Goal: Task Accomplishment & Management: Manage account settings

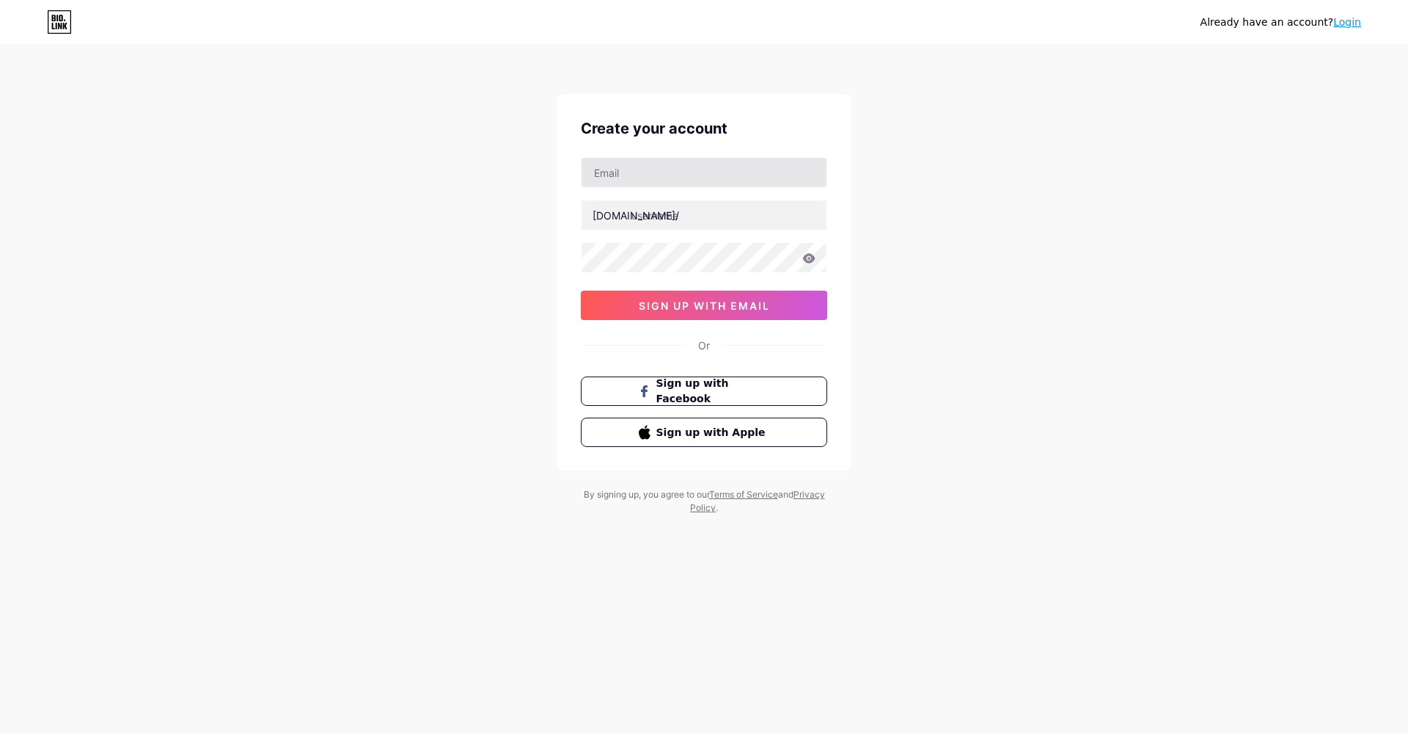
click at [739, 167] on input "text" at bounding box center [704, 172] width 245 height 29
click at [1119, 134] on div "Already have an account? Login Create your account [DOMAIN_NAME]/ sign up with …" at bounding box center [704, 280] width 1408 height 561
click at [707, 180] on input "text" at bounding box center [704, 172] width 245 height 29
type input "[EMAIL_ADDRESS][DOMAIN_NAME]"
type input "calamitycrochet"
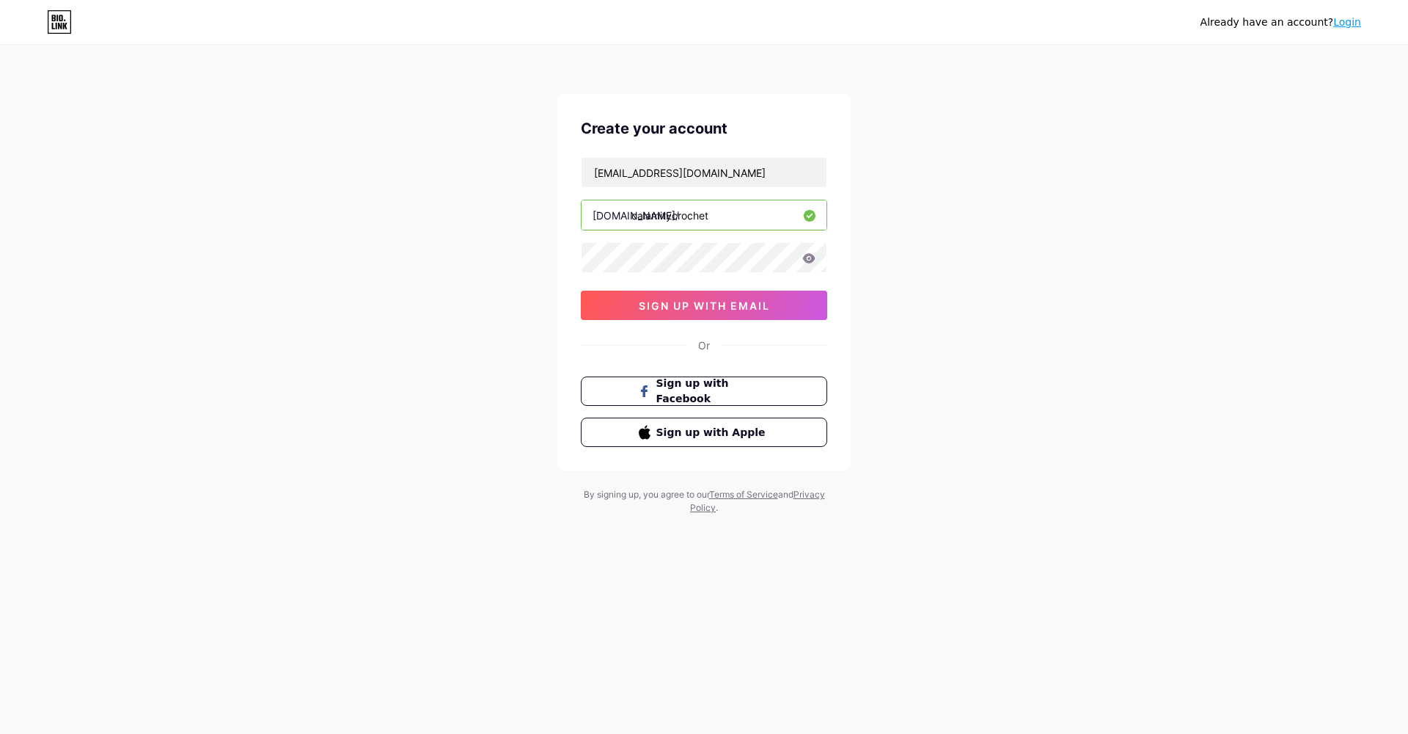
click at [1009, 392] on div "Already have an account? Login Create your account [EMAIL_ADDRESS][DOMAIN_NAME]…" at bounding box center [704, 280] width 1408 height 561
click at [756, 311] on span "sign up with email" at bounding box center [704, 305] width 131 height 12
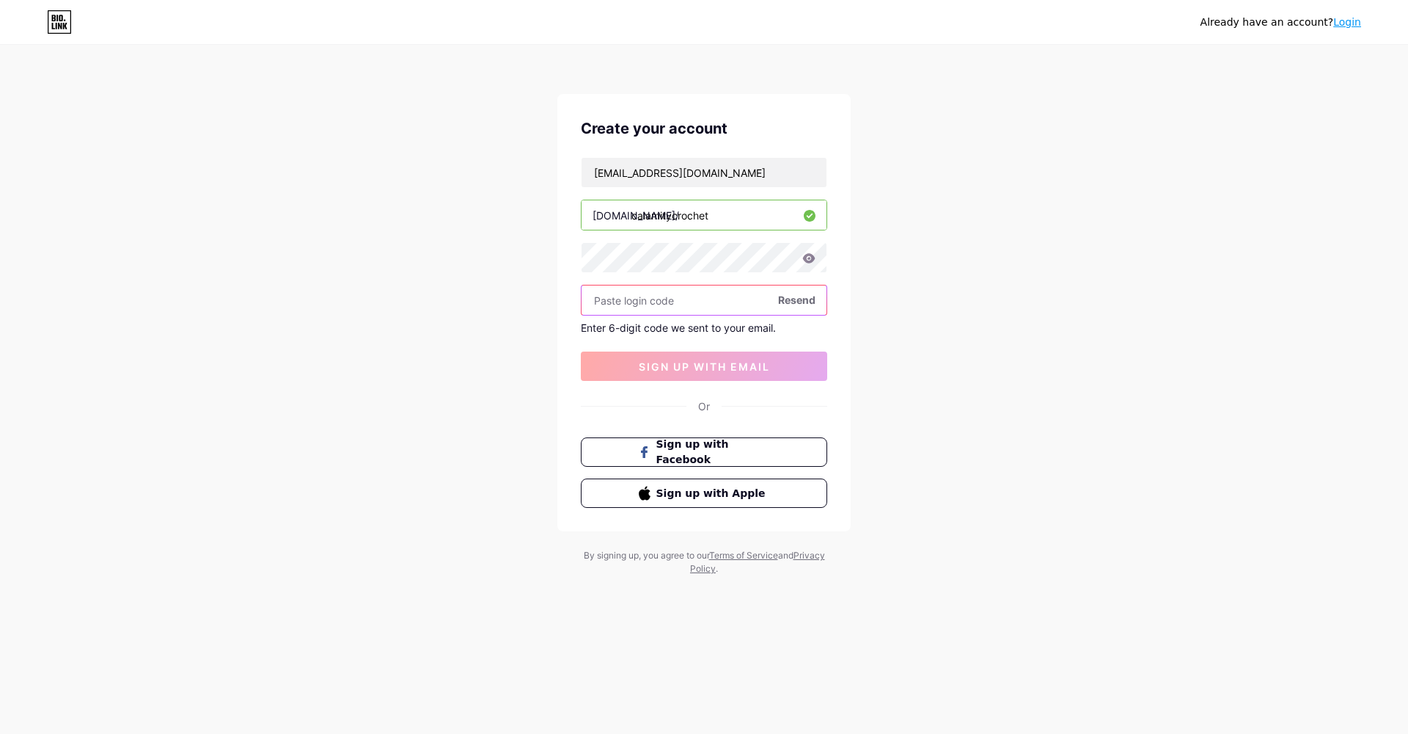
click at [687, 296] on input "text" at bounding box center [704, 299] width 245 height 29
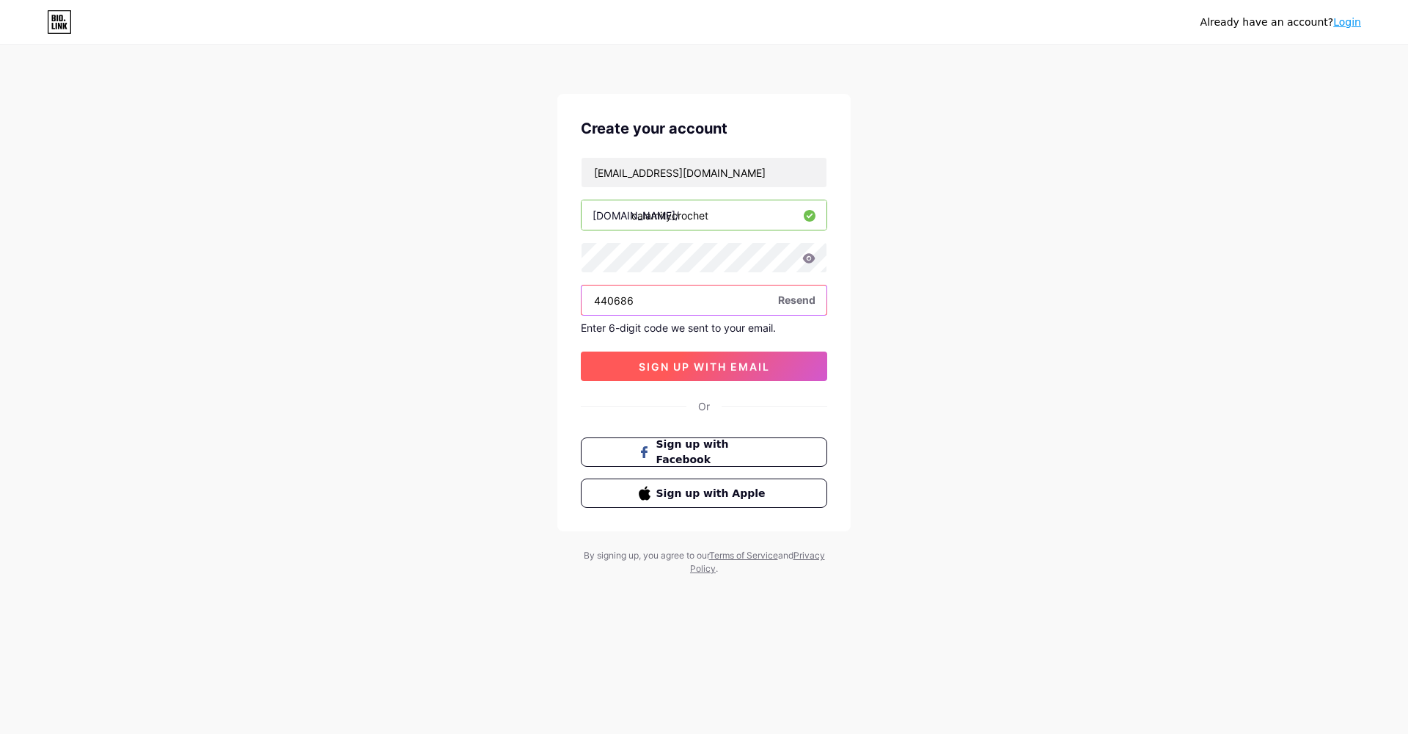
type input "440686"
click at [734, 371] on span "sign up with email" at bounding box center [704, 366] width 131 height 12
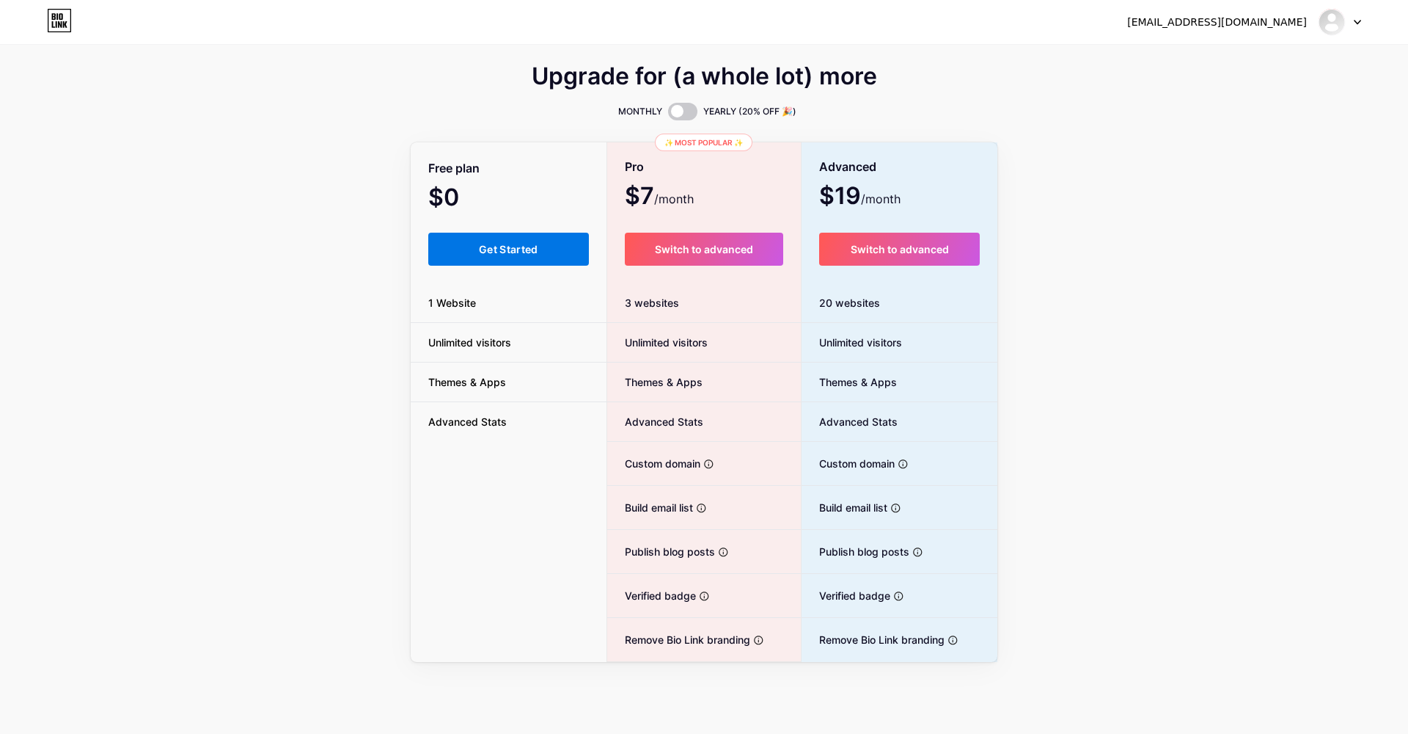
click at [515, 244] on span "Get Started" at bounding box center [508, 249] width 59 height 12
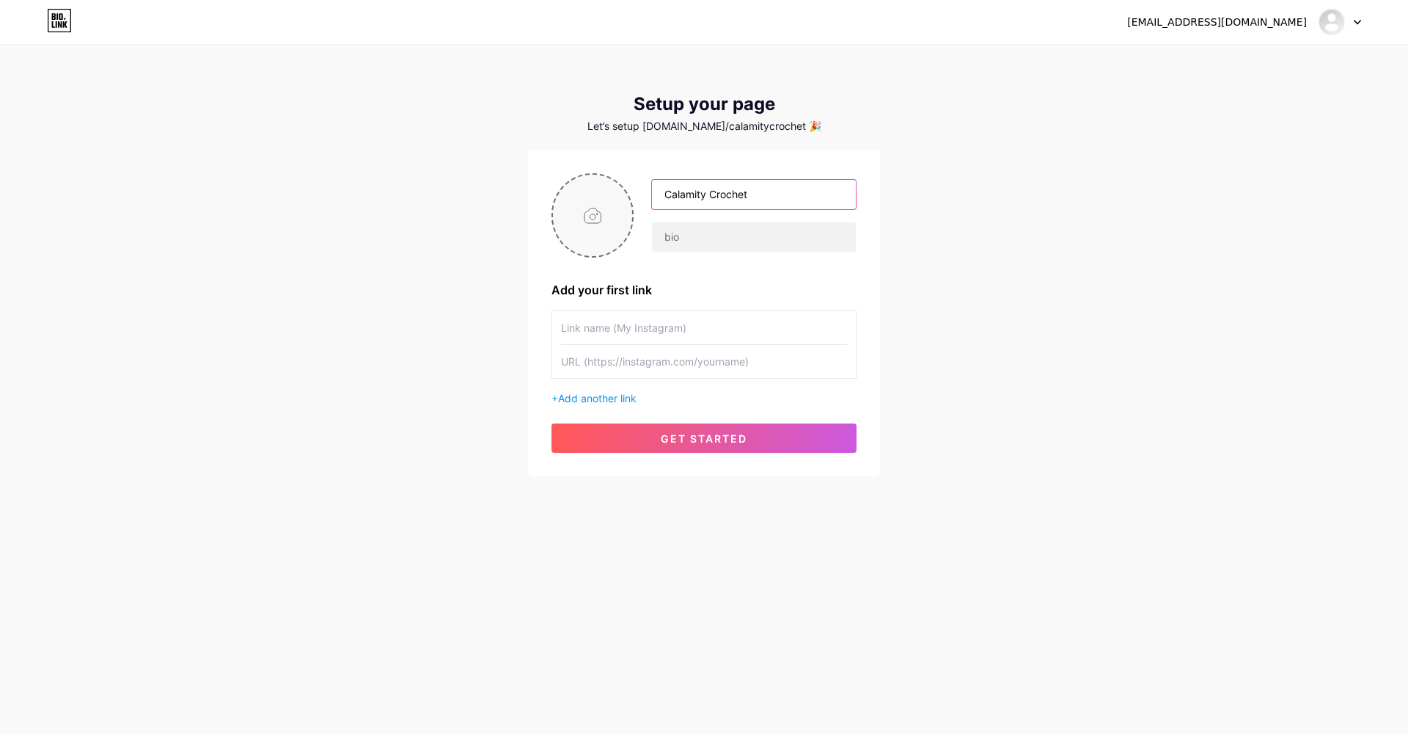
type input "Calamity Crochet"
click at [592, 208] on input "file" at bounding box center [592, 215] width 79 height 81
click at [597, 211] on input "file" at bounding box center [592, 215] width 79 height 81
type input "C:\fakepath\Untitled_Artwork 2.png"
click at [717, 240] on input "text" at bounding box center [754, 236] width 204 height 29
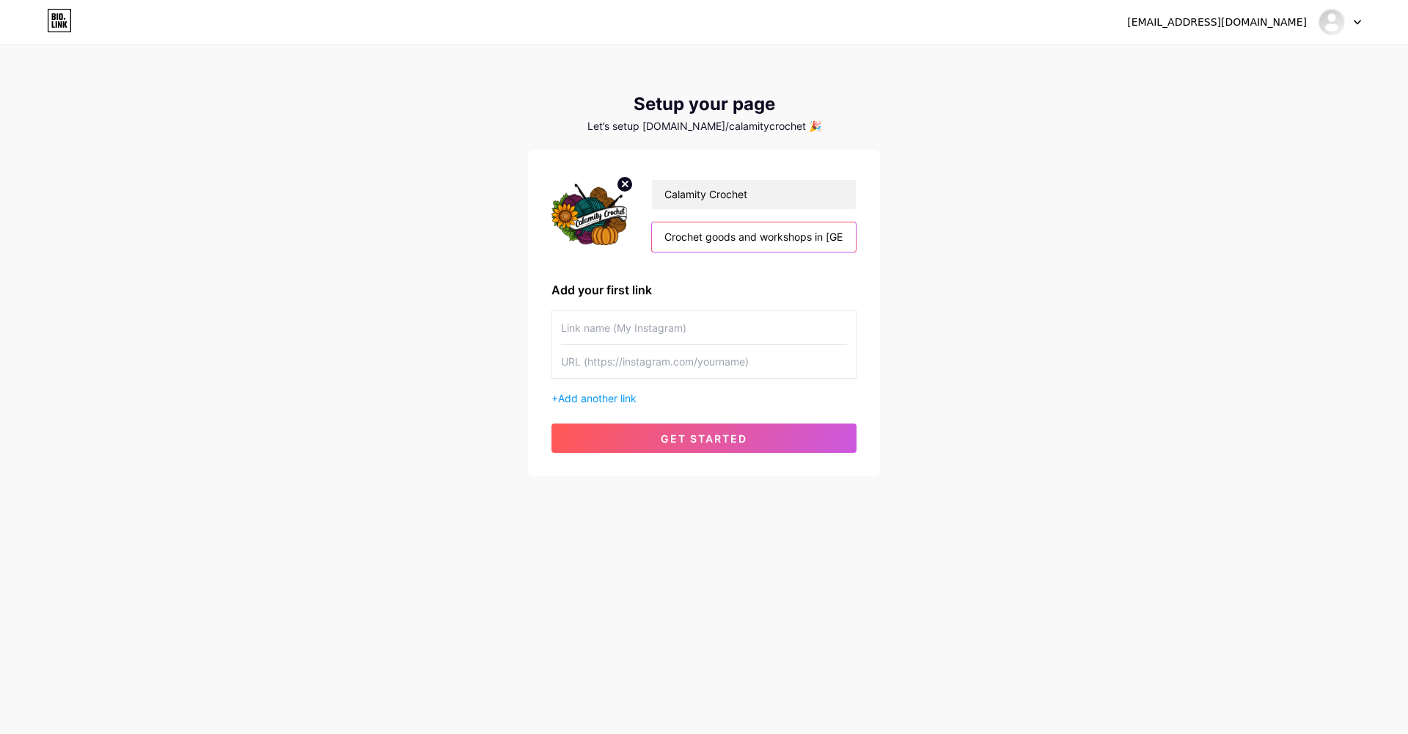
type input "Crochet goods and workshops in [GEOGRAPHIC_DATA] [GEOGRAPHIC_DATA]"
type input "My website"
type input "[DOMAIN_NAME]"
click at [593, 395] on span "Add another link" at bounding box center [597, 398] width 78 height 12
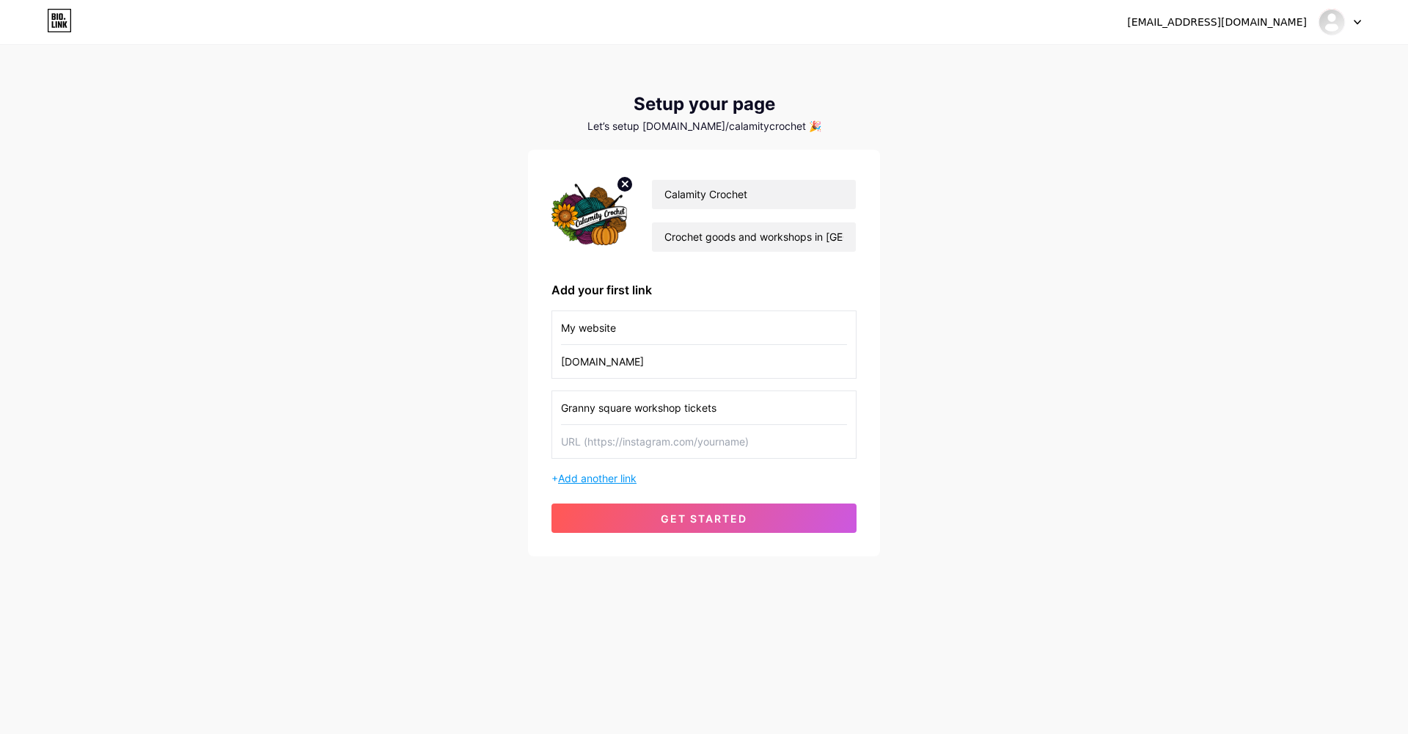
type input "Granny square workshop tickets"
click at [591, 475] on span "Add another link" at bounding box center [597, 478] width 78 height 12
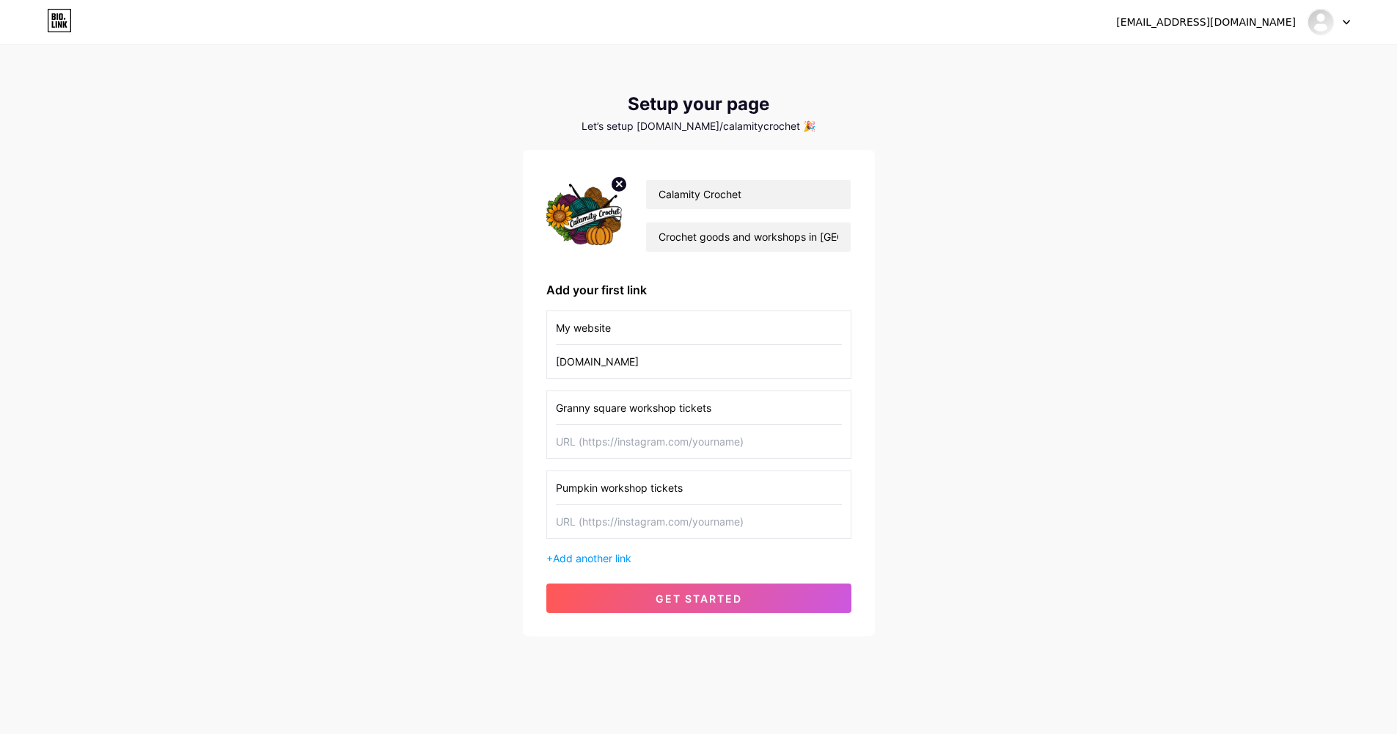
type input "Pumpkin workshop tickets"
click at [997, 445] on div "[EMAIL_ADDRESS][DOMAIN_NAME] Dashboard Logout Setup your page Let’s setup [DOMA…" at bounding box center [698, 341] width 1397 height 683
click at [675, 450] on input "text" at bounding box center [699, 441] width 286 height 33
paste input "[URL][DOMAIN_NAME]"
type input "[URL][DOMAIN_NAME]"
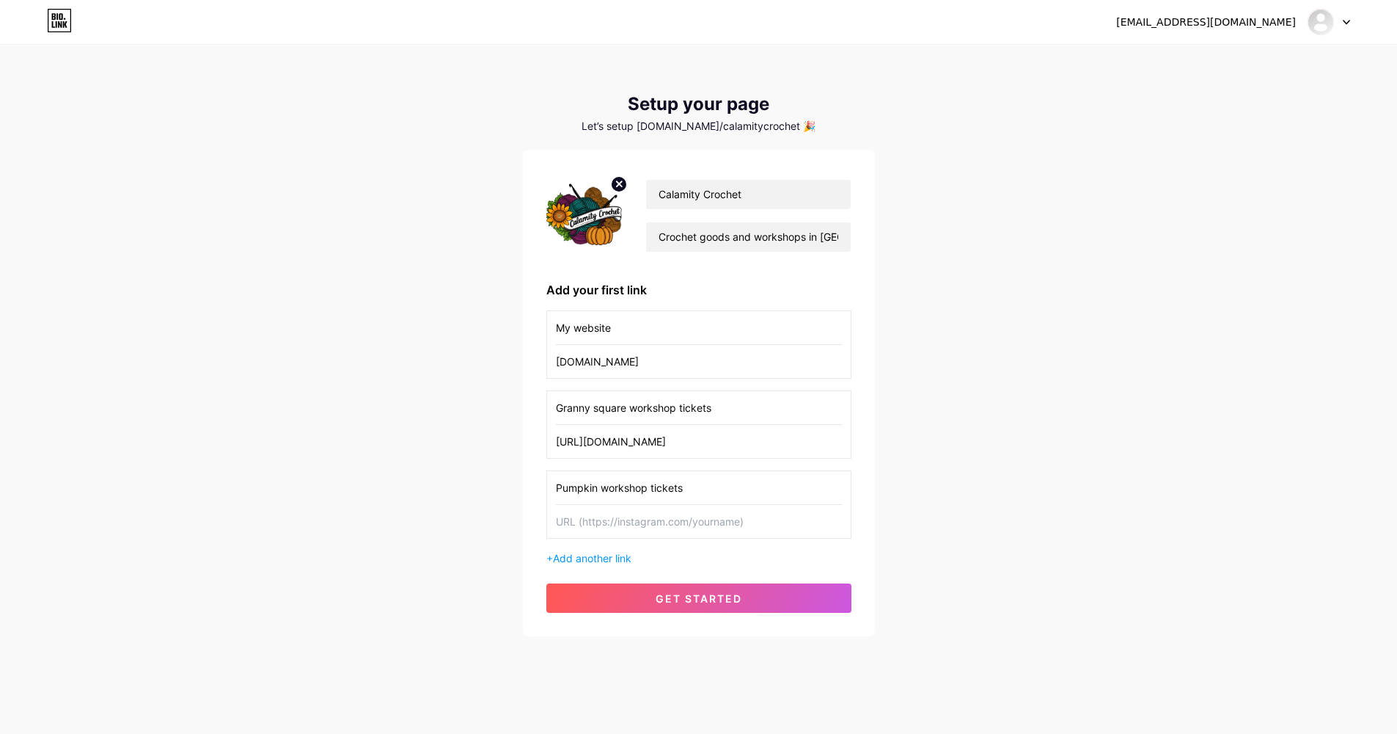
click at [738, 519] on input "text" at bounding box center [699, 521] width 286 height 33
paste input "[URL][DOMAIN_NAME]"
type input "[URL][DOMAIN_NAME]"
click at [725, 581] on div "Calamity Crochet Crochet goods and workshops in [GEOGRAPHIC_DATA] [GEOGRAPHIC_D…" at bounding box center [698, 392] width 305 height 439
click at [722, 595] on span "get started" at bounding box center [699, 598] width 87 height 12
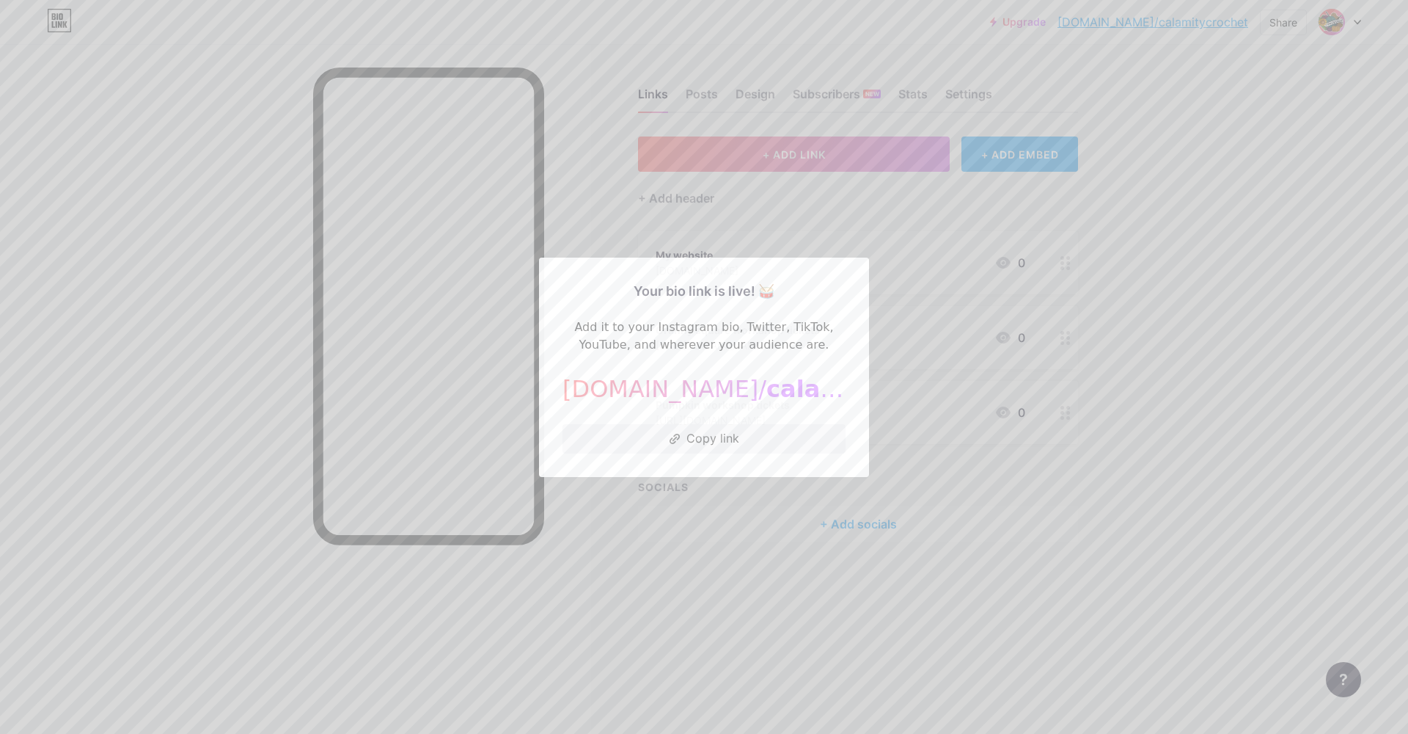
click at [1056, 514] on div at bounding box center [704, 367] width 1408 height 734
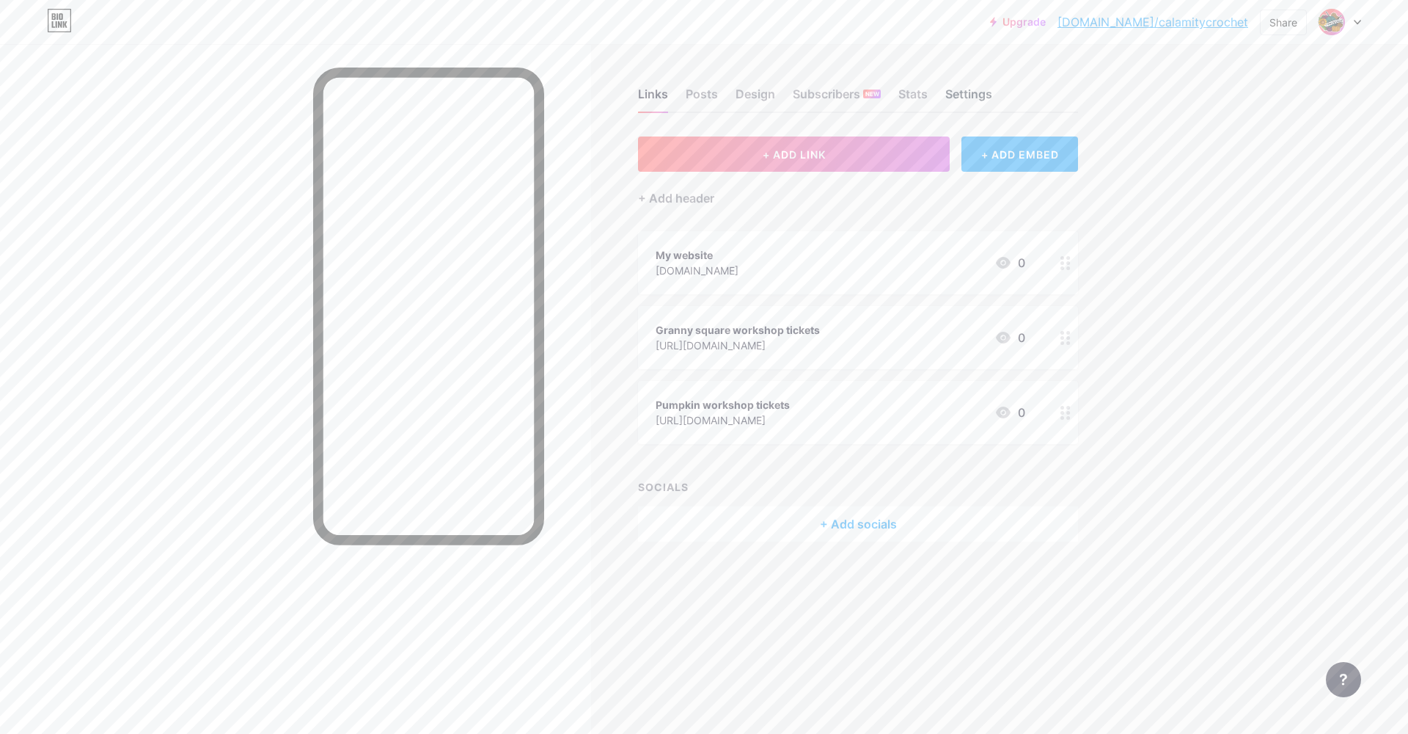
click at [987, 91] on div "Settings" at bounding box center [969, 98] width 47 height 26
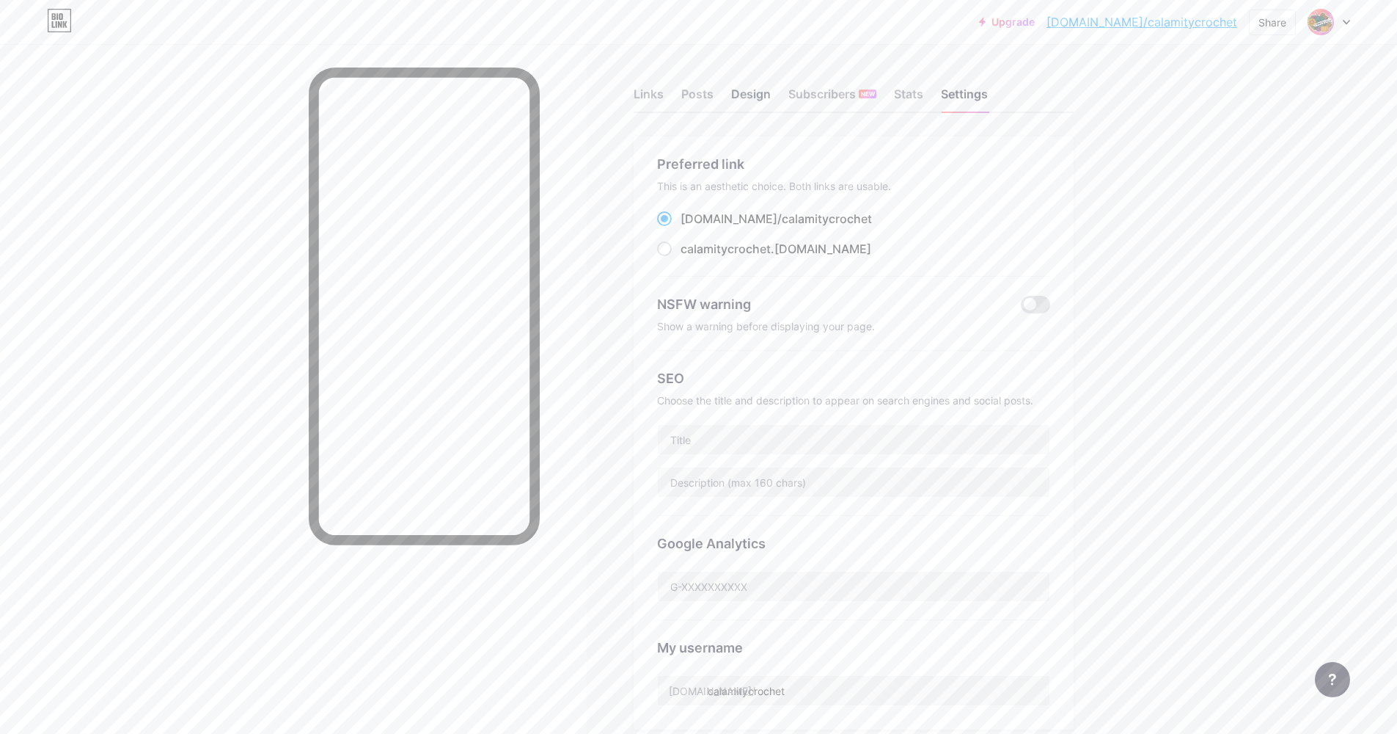
click at [771, 99] on div "Design" at bounding box center [751, 98] width 40 height 26
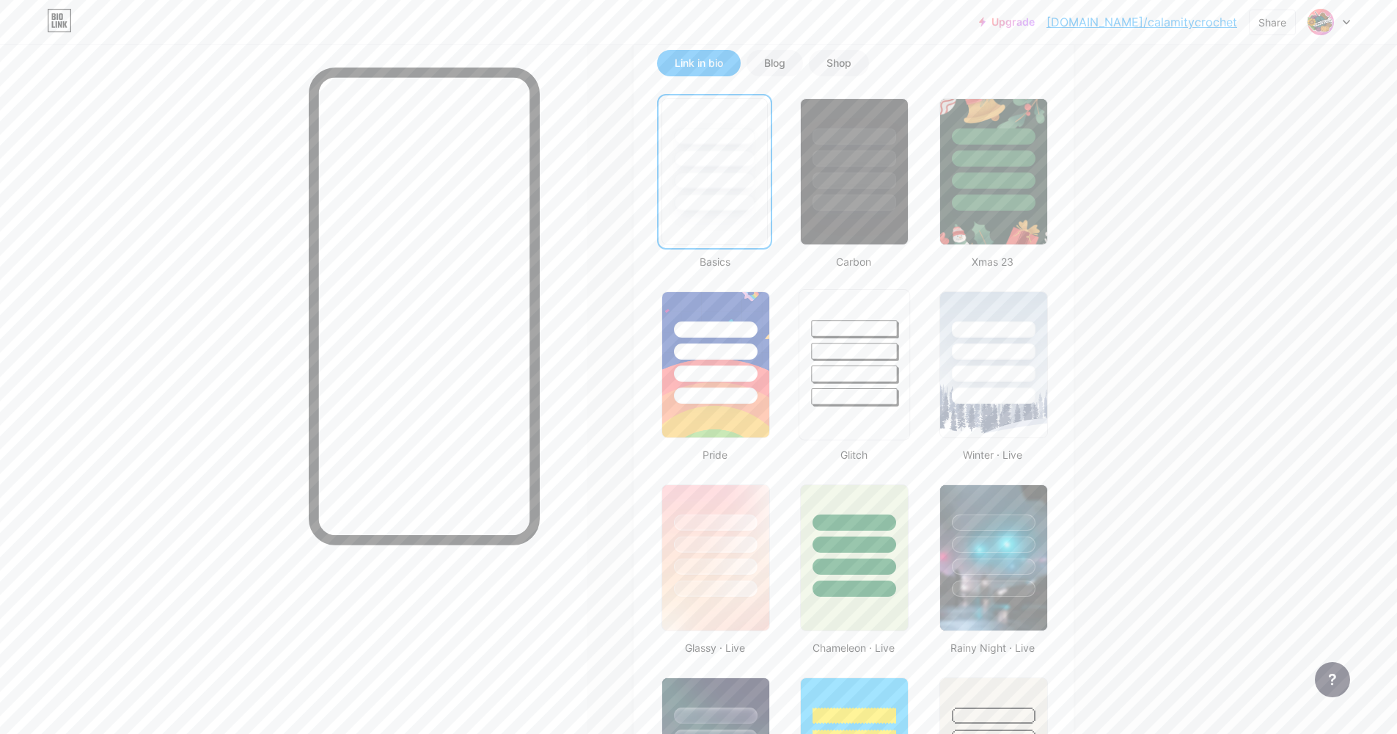
scroll to position [65, 0]
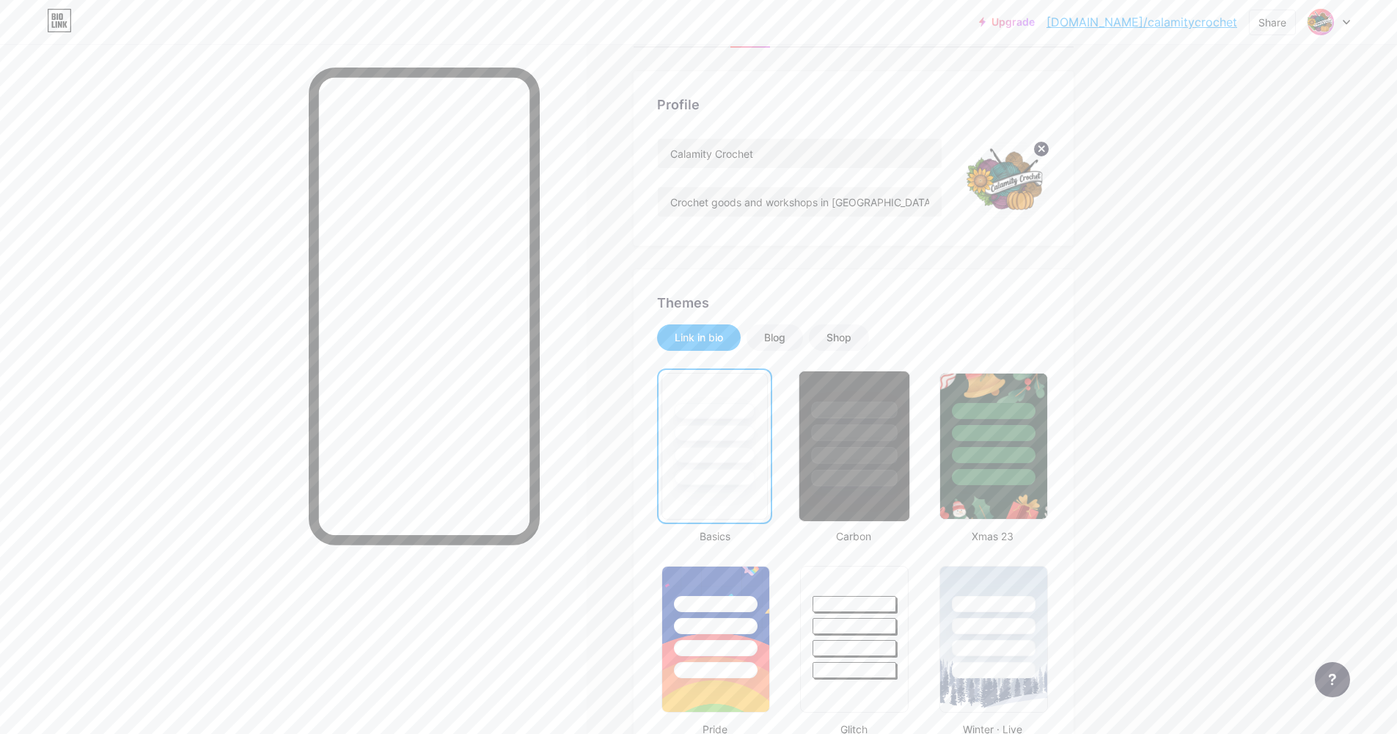
click at [881, 408] on div at bounding box center [855, 409] width 86 height 17
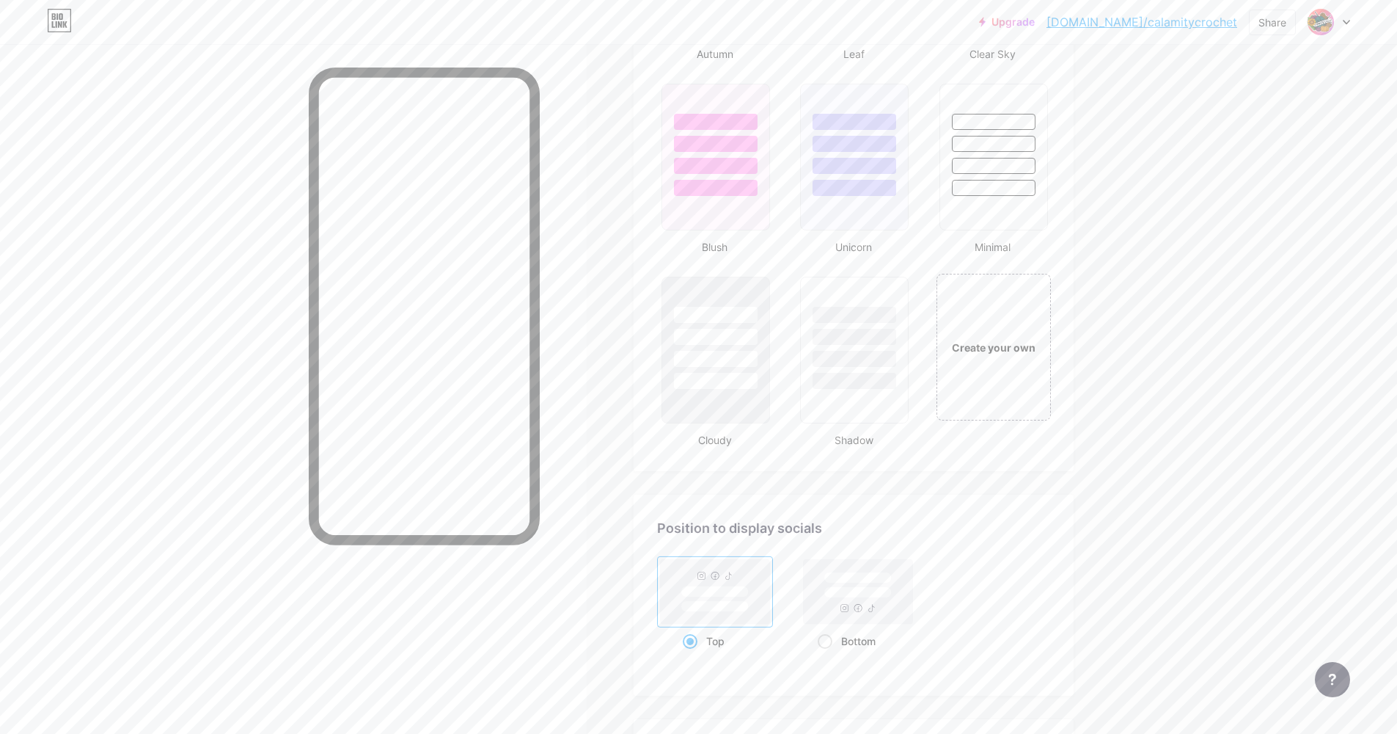
scroll to position [1650, 0]
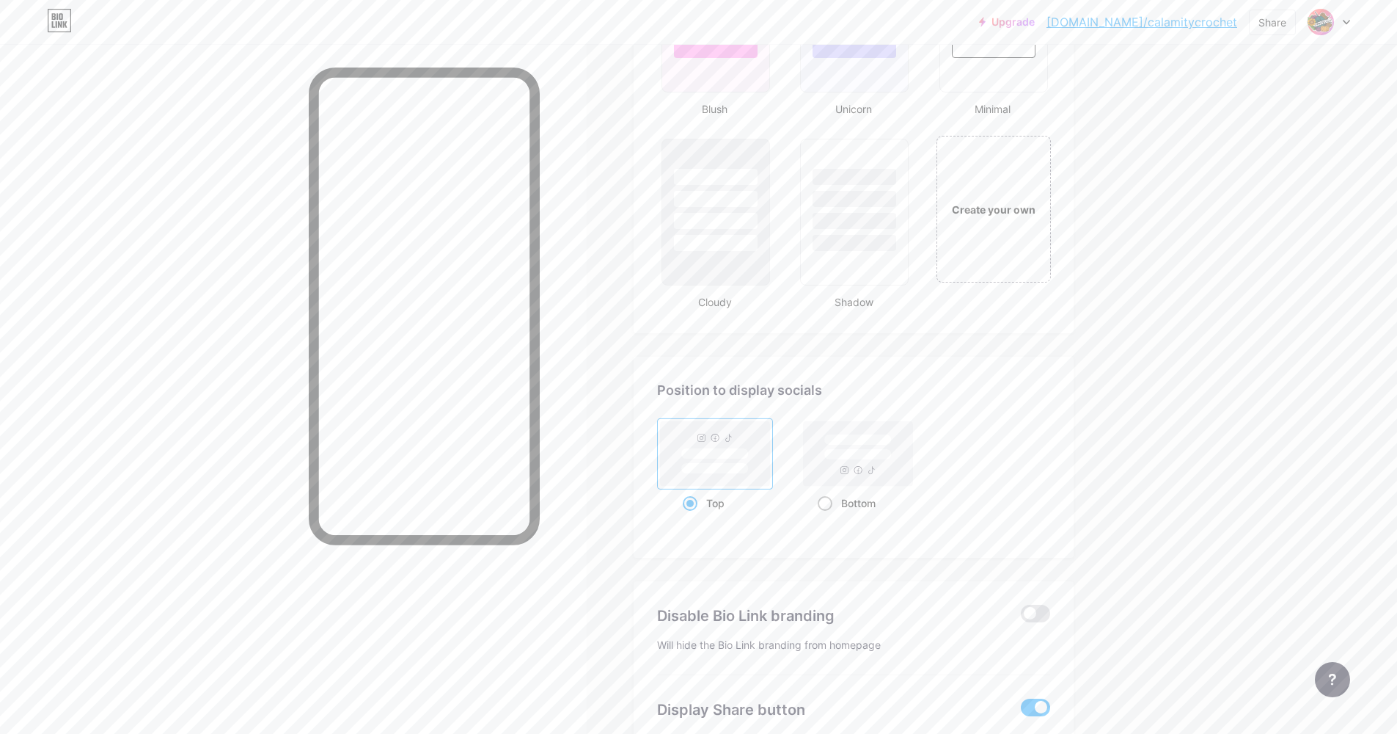
click at [843, 502] on div "Bottom" at bounding box center [858, 502] width 81 height 27
click at [827, 516] on input "Bottom" at bounding box center [823, 521] width 10 height 10
radio input "true"
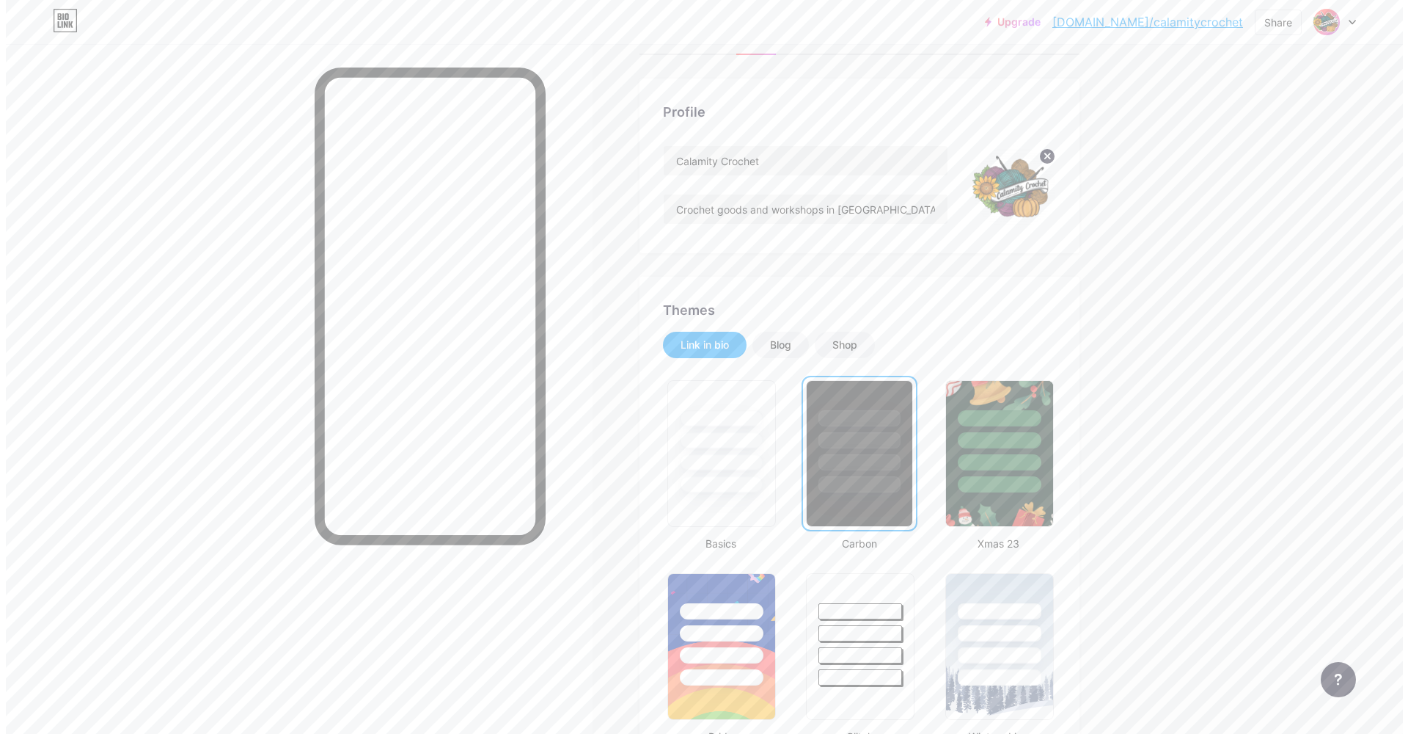
scroll to position [0, 0]
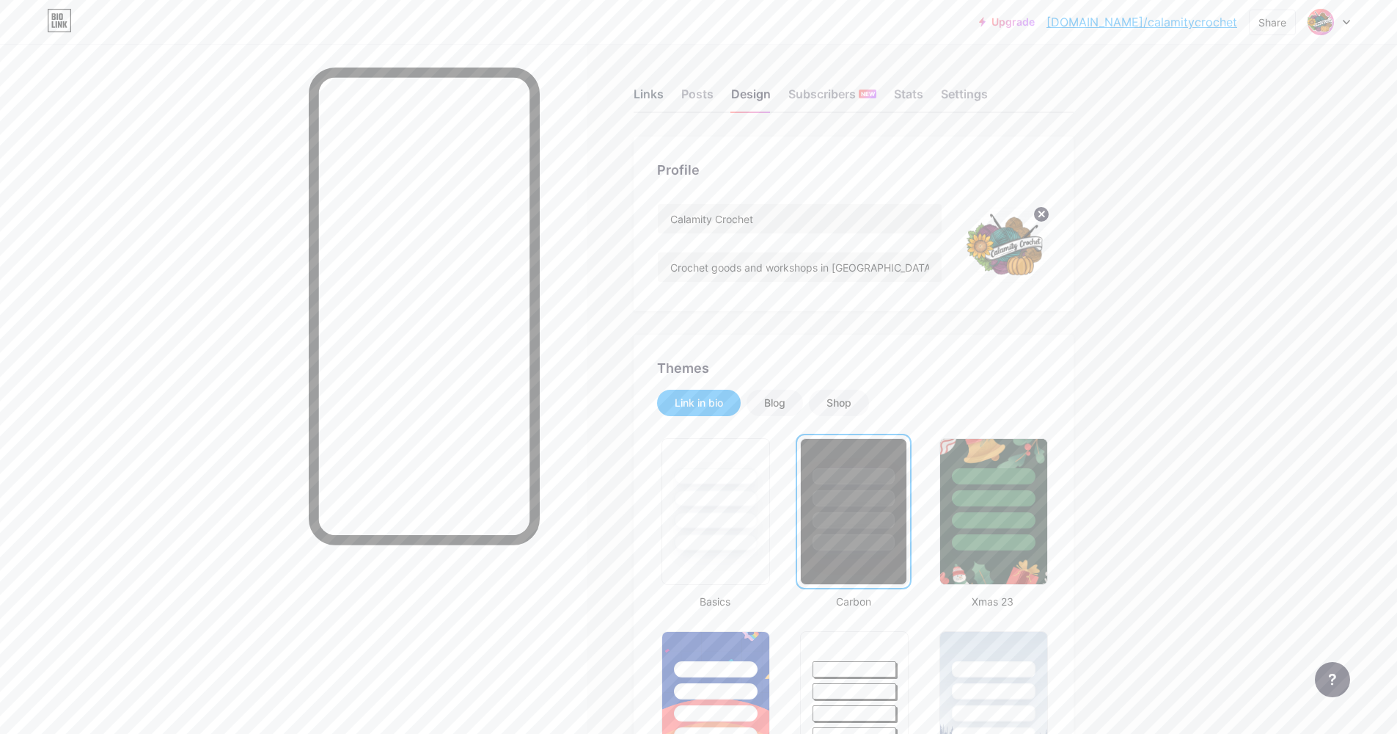
click at [664, 95] on div "Links" at bounding box center [649, 98] width 30 height 26
